Goal: Transaction & Acquisition: Book appointment/travel/reservation

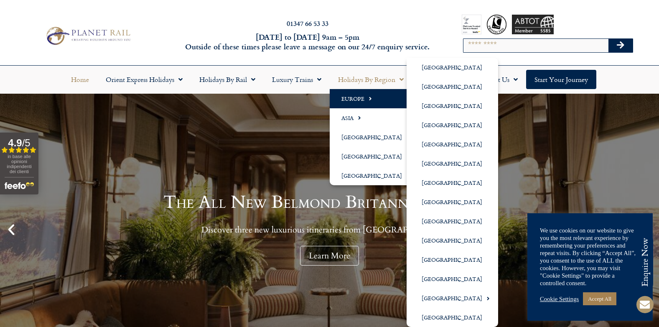
click at [370, 96] on span "Menu" at bounding box center [368, 99] width 8 height 14
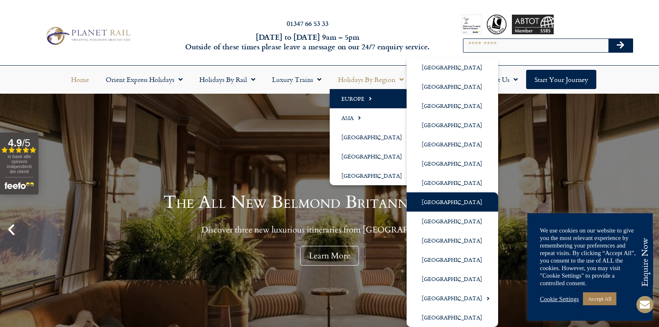
click at [445, 201] on link "[GEOGRAPHIC_DATA]" at bounding box center [453, 201] width 92 height 19
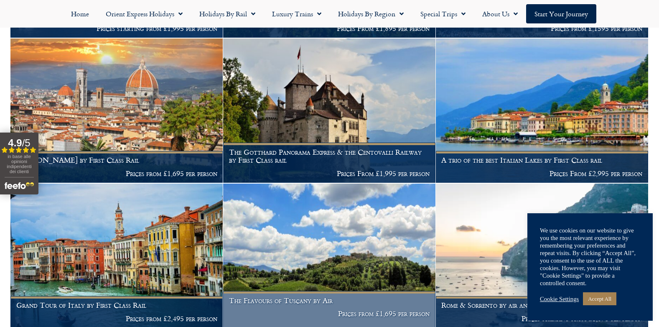
scroll to position [710, 0]
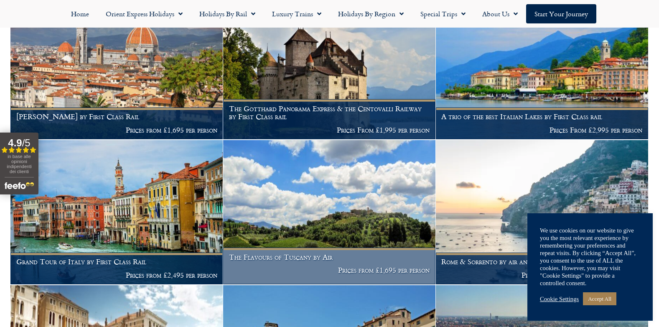
click at [323, 193] on img at bounding box center [329, 212] width 212 height 144
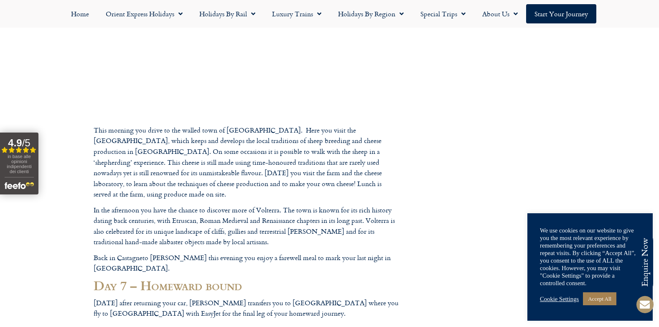
scroll to position [1671, 0]
